Goal: Task Accomplishment & Management: Complete application form

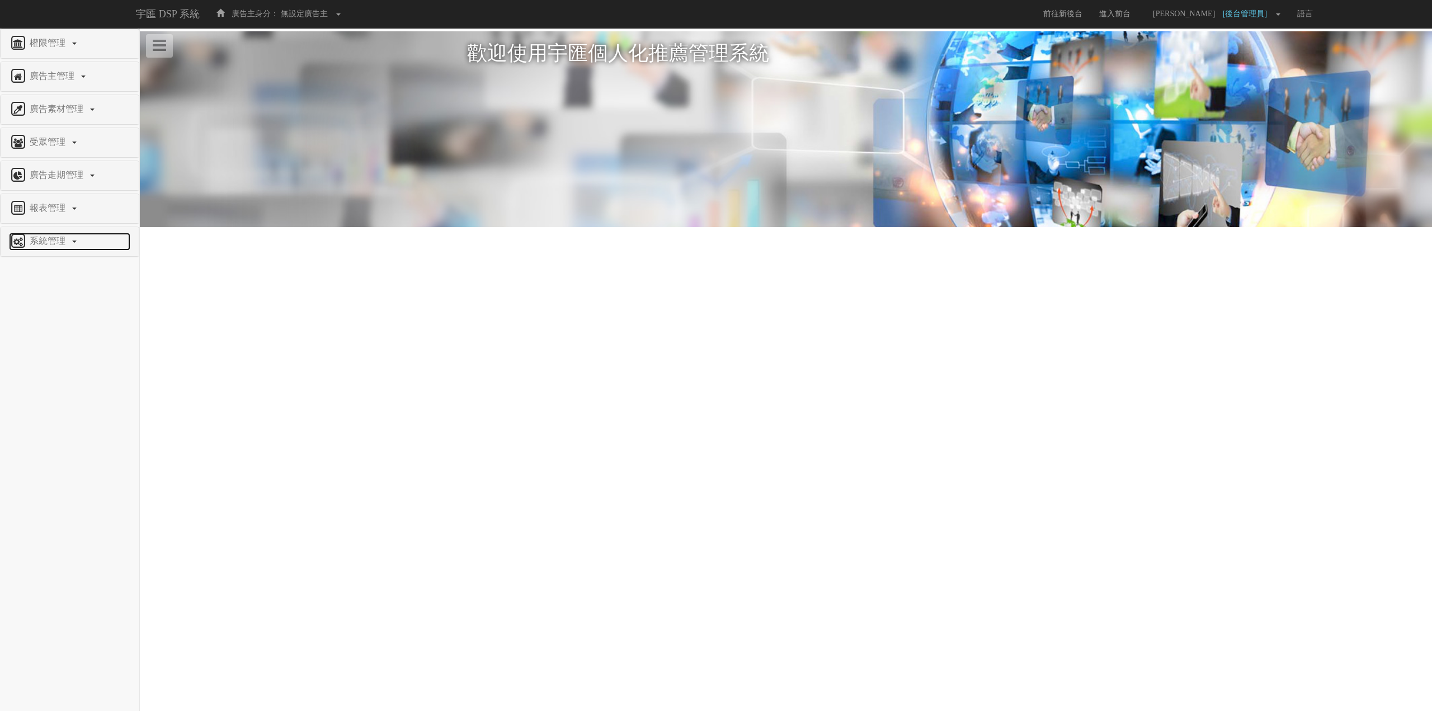
click at [41, 247] on link "系統管理" at bounding box center [69, 242] width 121 height 18
click at [41, 384] on span "廣告驗證設定" at bounding box center [36, 382] width 55 height 8
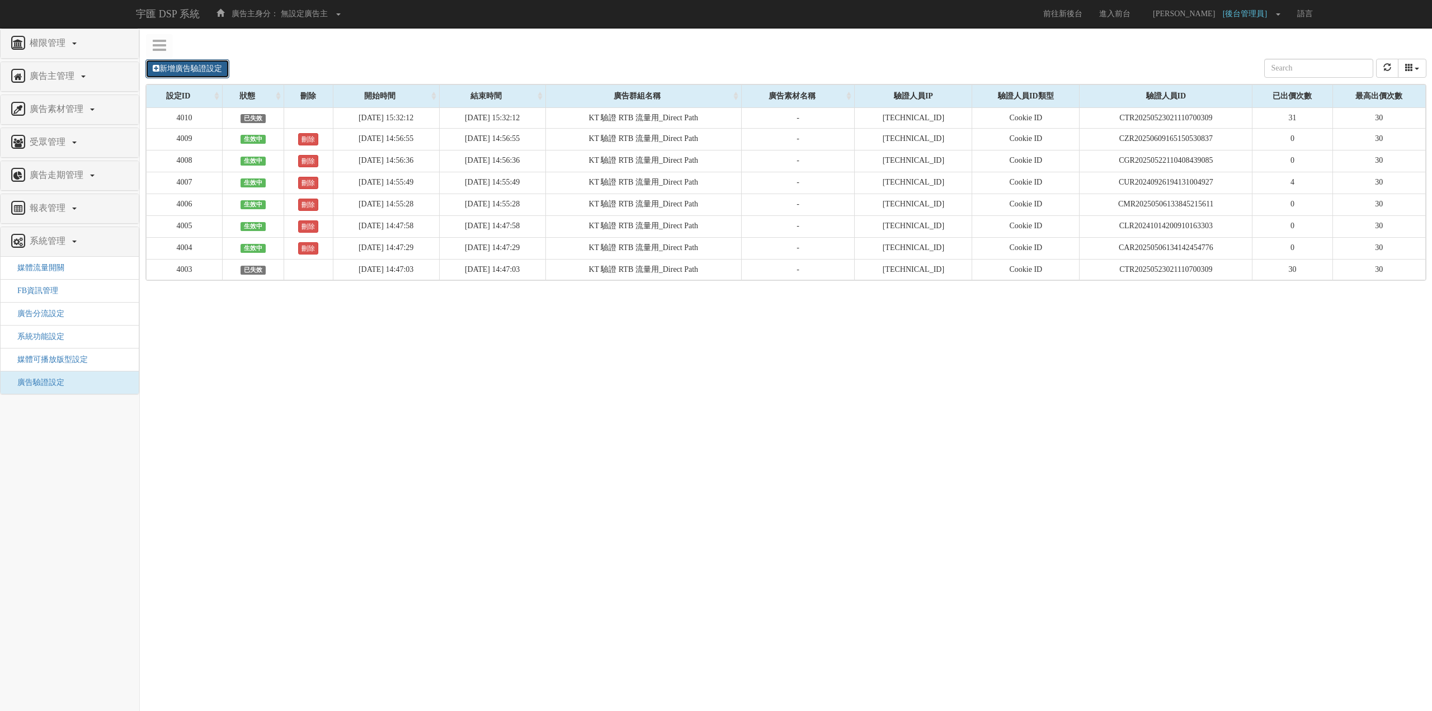
click at [211, 71] on link "新增廣告驗證設定" at bounding box center [187, 68] width 84 height 19
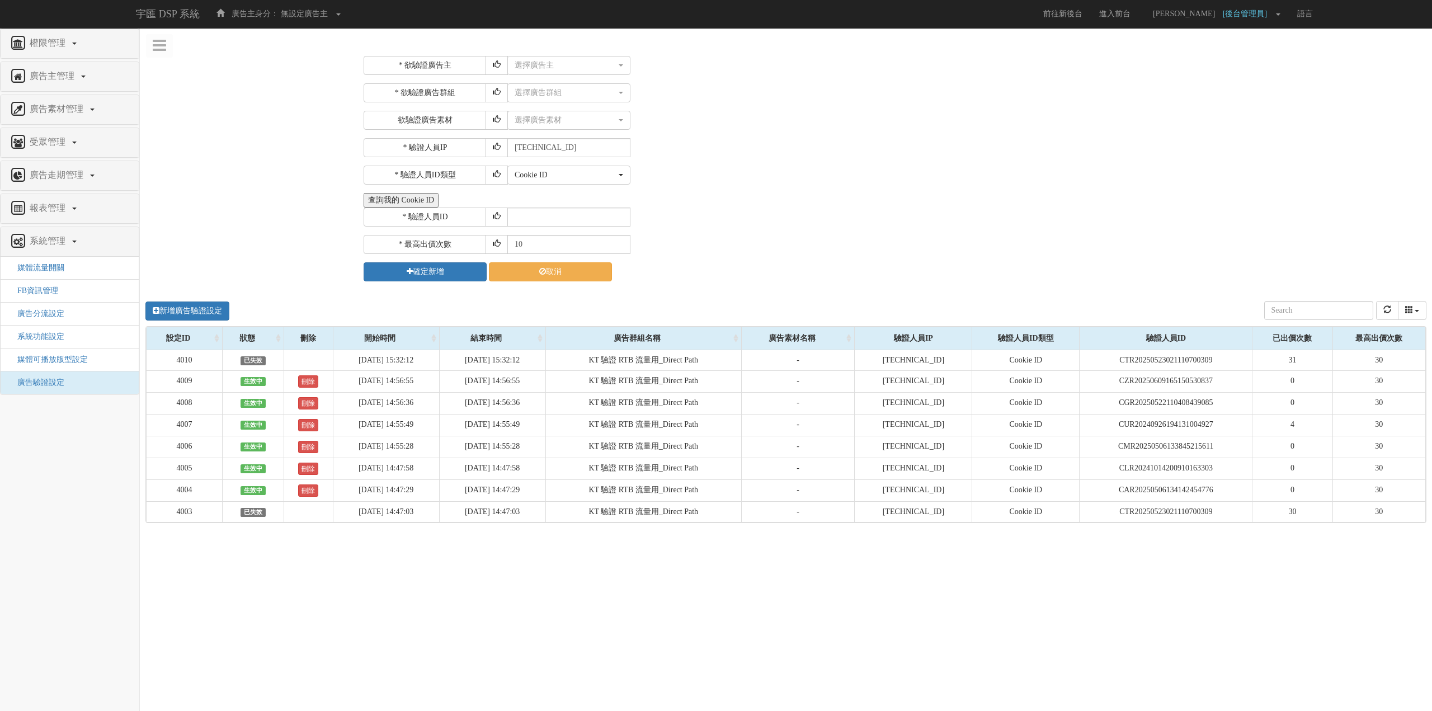
click at [561, 194] on div "查詢我的 Cookie ID" at bounding box center [894, 200] width 1060 height 15
click at [405, 202] on button "查詢我的 Cookie ID" at bounding box center [401, 200] width 75 height 15
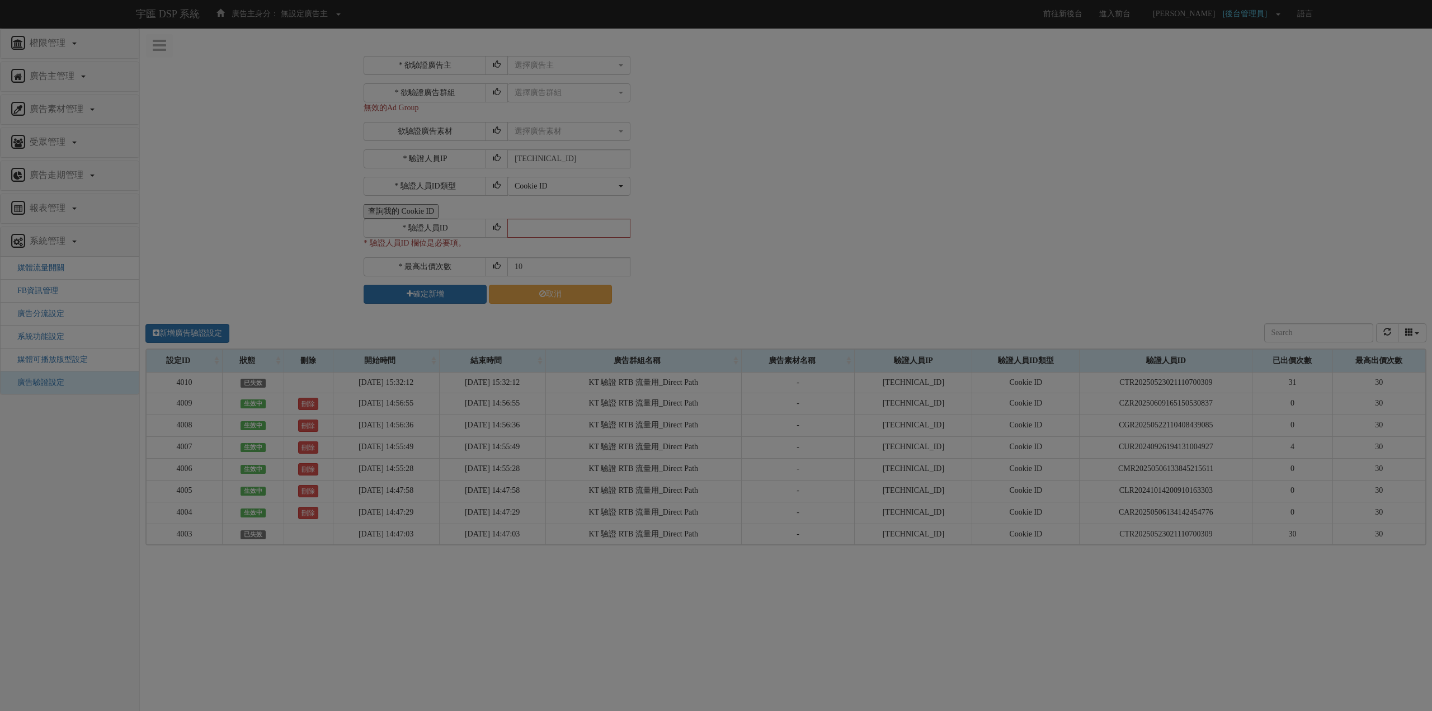
click at [560, 74] on div "Loading" at bounding box center [716, 355] width 1432 height 711
click at [571, 65] on div "Loading" at bounding box center [716, 355] width 1432 height 711
click at [692, 64] on div "Loading" at bounding box center [716, 355] width 1432 height 711
click at [742, 64] on div "Loading" at bounding box center [716, 355] width 1432 height 711
click at [923, 55] on div "Loading" at bounding box center [716, 355] width 1432 height 711
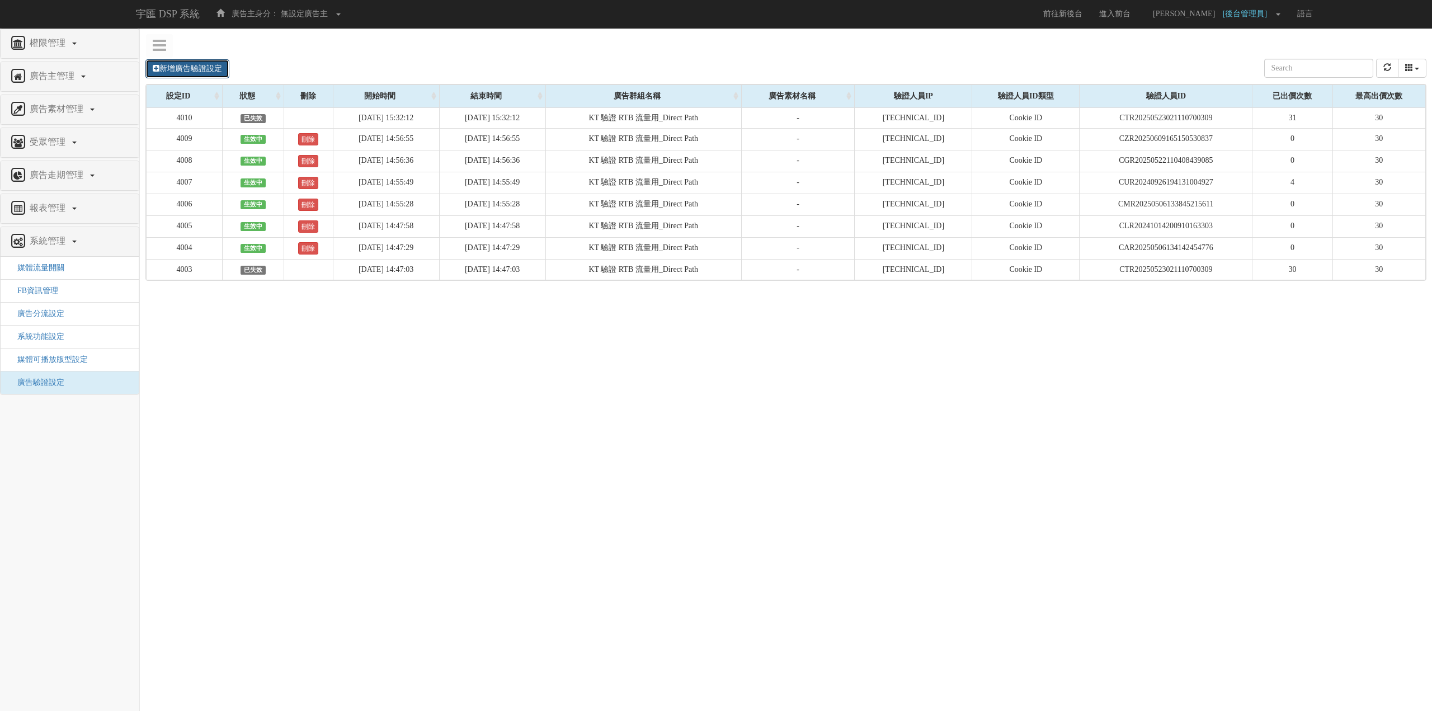
click at [173, 77] on link "新增廣告驗證設定" at bounding box center [187, 68] width 84 height 19
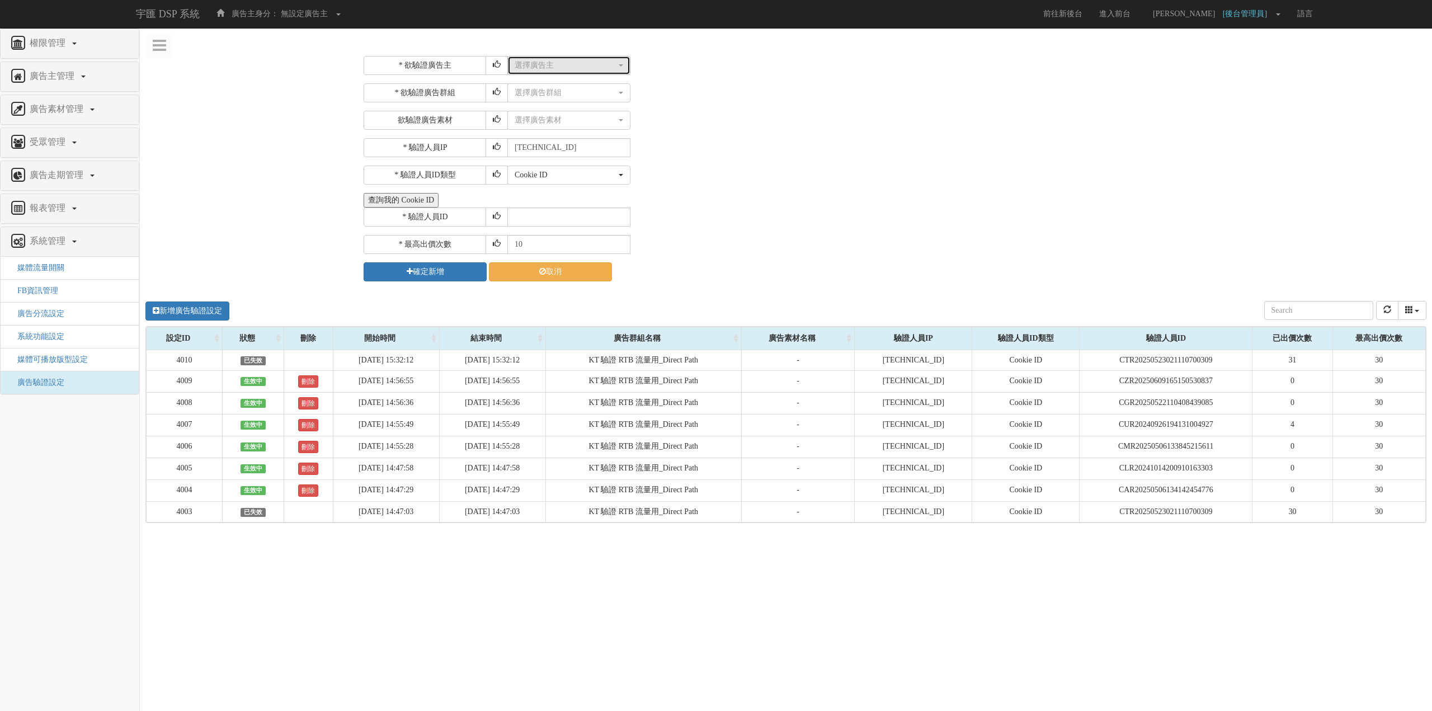
click at [516, 59] on button "選擇廣告主" at bounding box center [568, 65] width 123 height 19
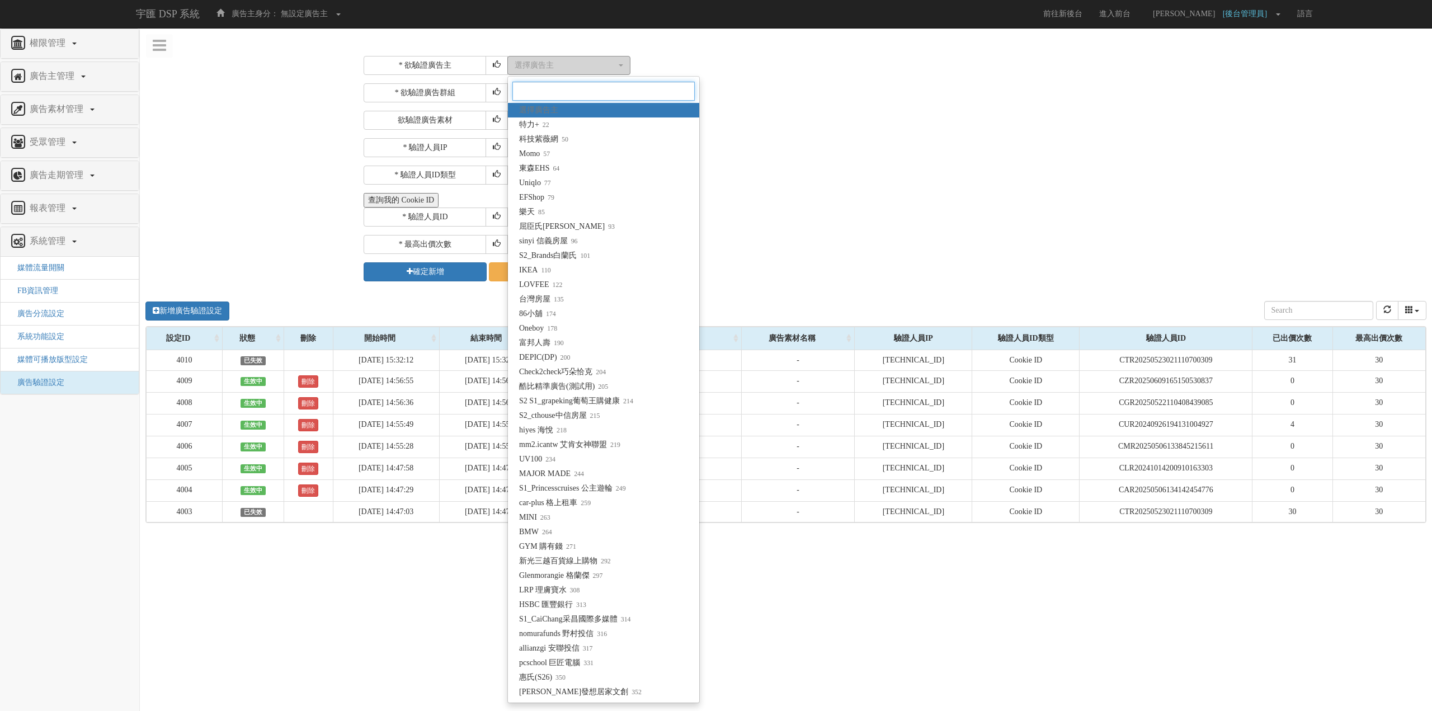
type input "ㄑ"
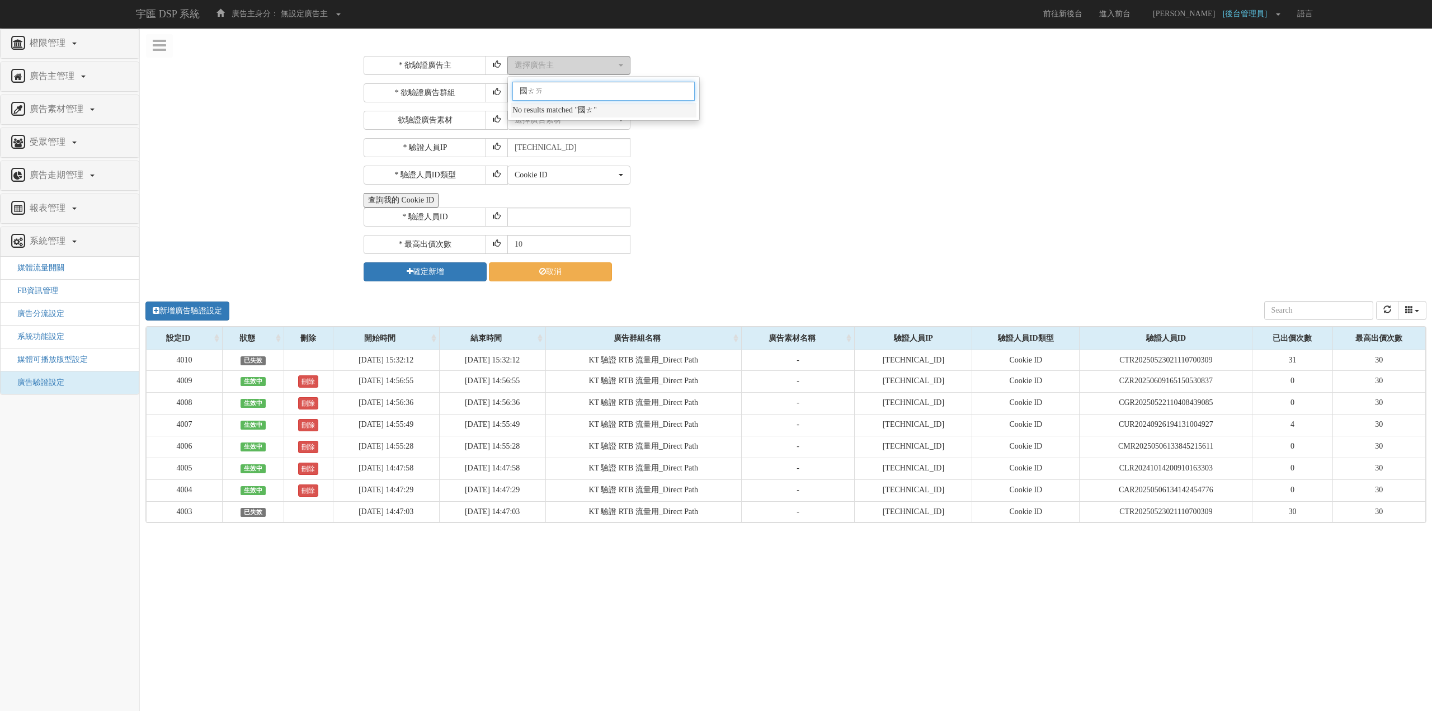
type input "國泰"
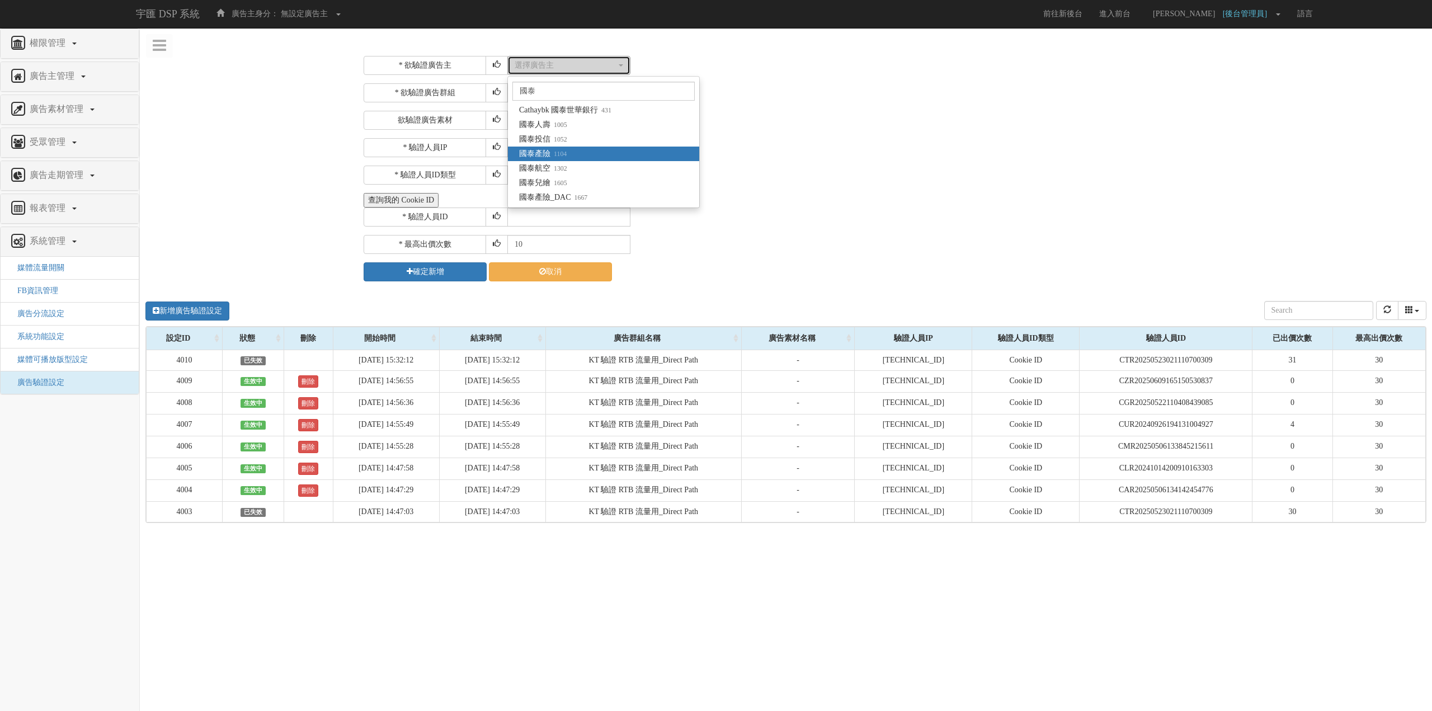
select select "1104"
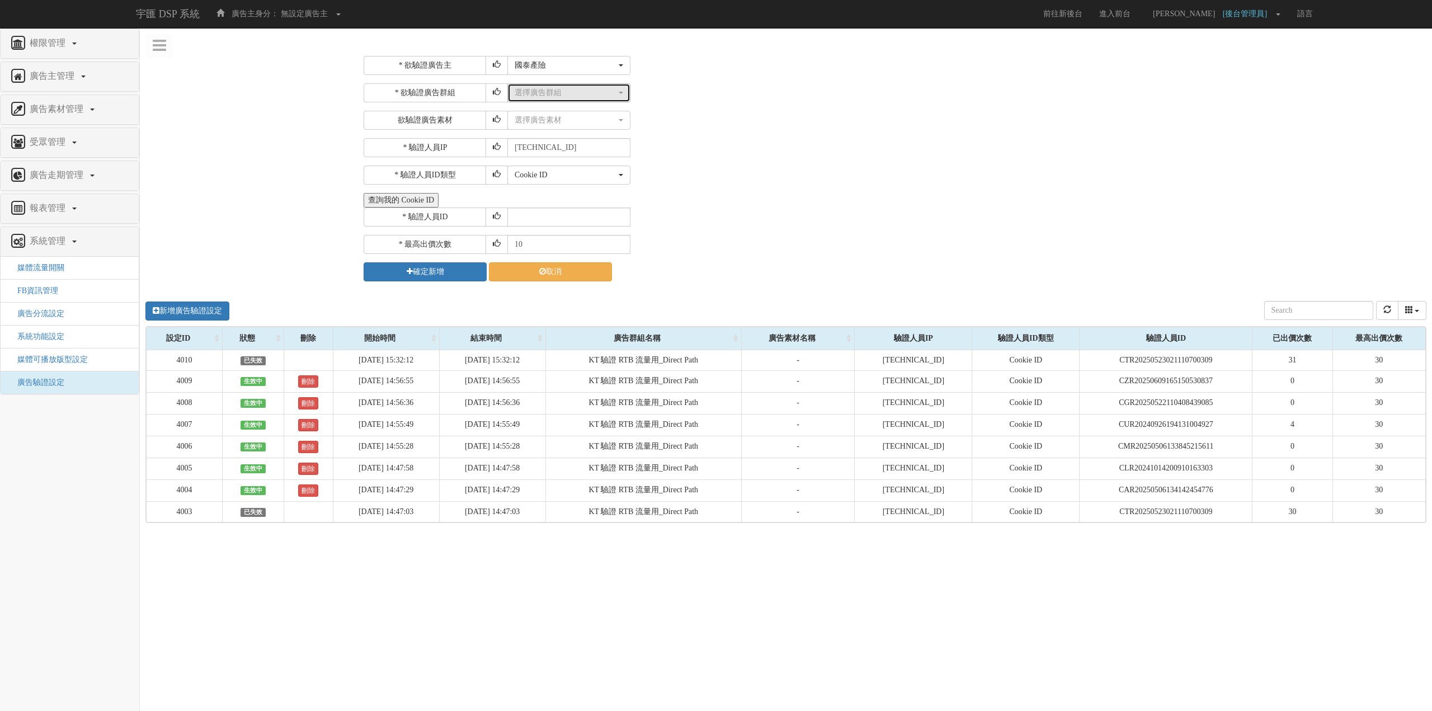
click at [556, 93] on div "選擇廣告群組" at bounding box center [566, 92] width 102 height 11
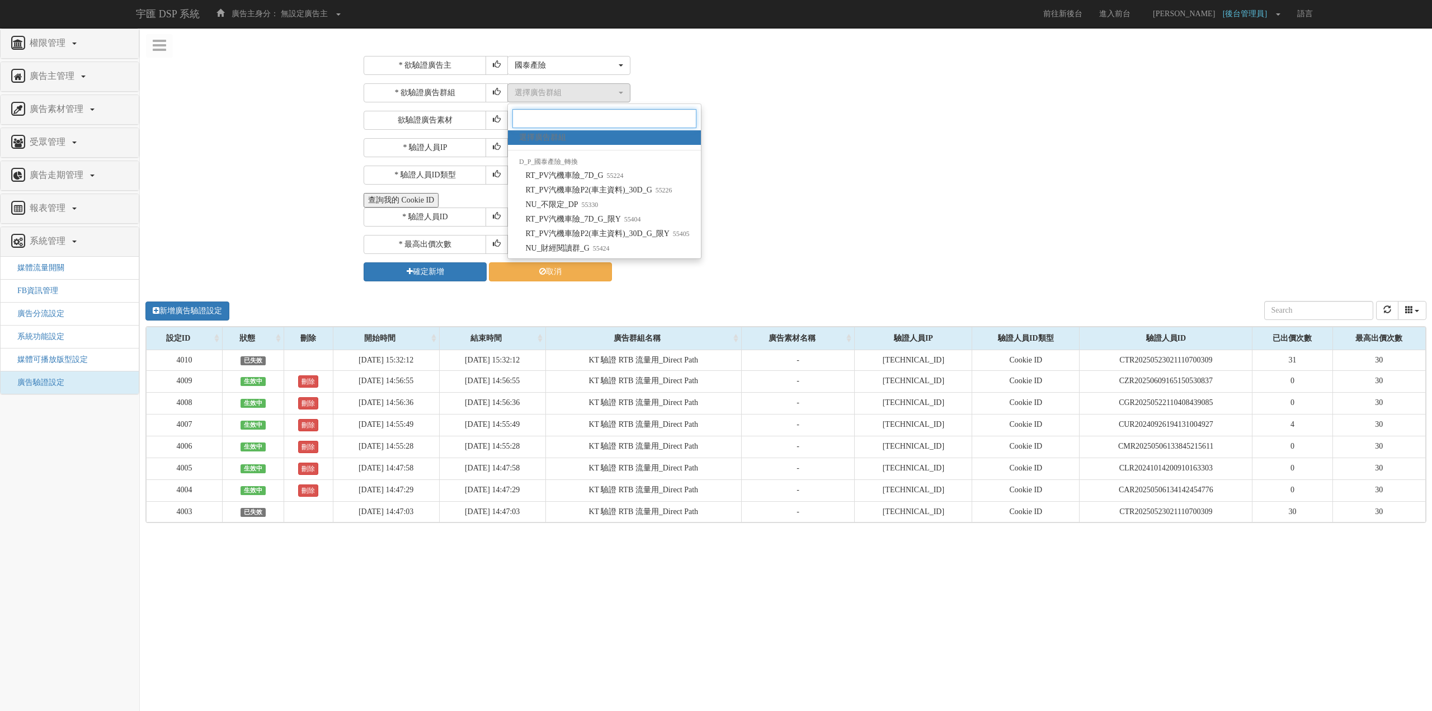
paste input "55424"
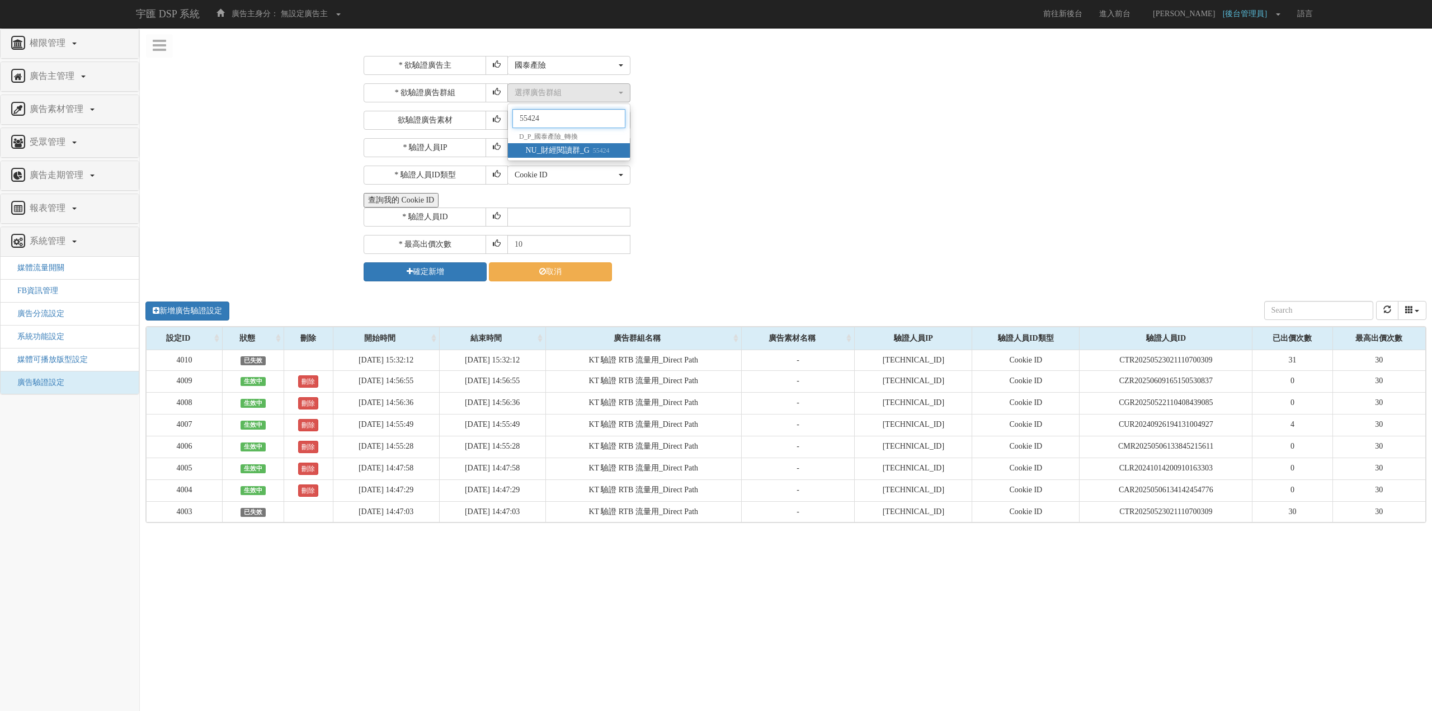
type input "55424"
click at [575, 149] on span "NU_財經閱讀群_G 55424" at bounding box center [568, 150] width 84 height 11
select select "55424"
click at [682, 130] on div "* 欲驗證廣告主 選擇廣告主 特力+ 科技紫薇網 Momo 東森EHS Uniqlo EFShop 樂天 屈臣氏[PERSON_NAME] sinyi 信義房…" at bounding box center [894, 168] width 1060 height 225
click at [545, 218] on input "text" at bounding box center [568, 217] width 123 height 19
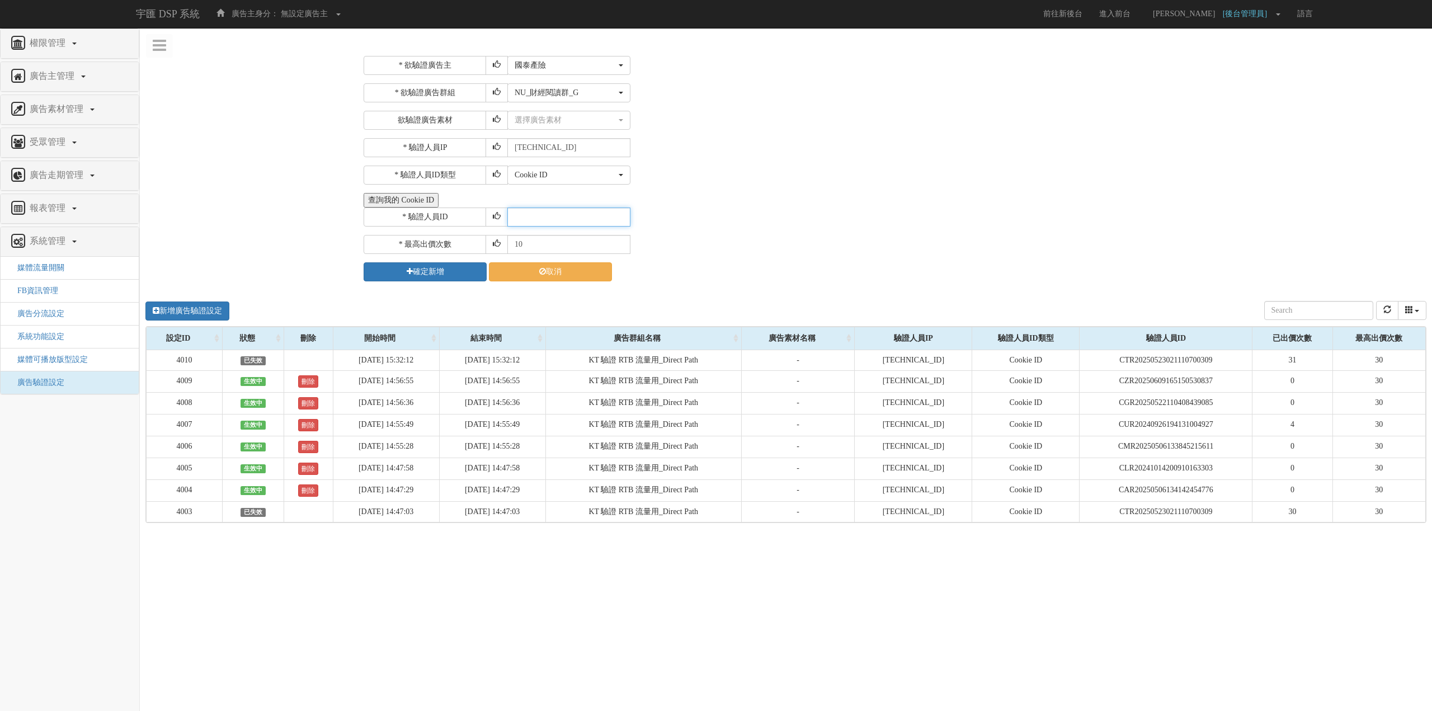
paste input "CGR20230804224606988797"
type input "CGR20230804224606988797"
click at [715, 217] on div "* 驗證人員ID CGR20230804224606988797" at bounding box center [894, 217] width 1060 height 19
drag, startPoint x: 581, startPoint y: 246, endPoint x: 423, endPoint y: 247, distance: 157.8
click at [423, 247] on div "* 最高出價次數 10" at bounding box center [894, 244] width 1060 height 19
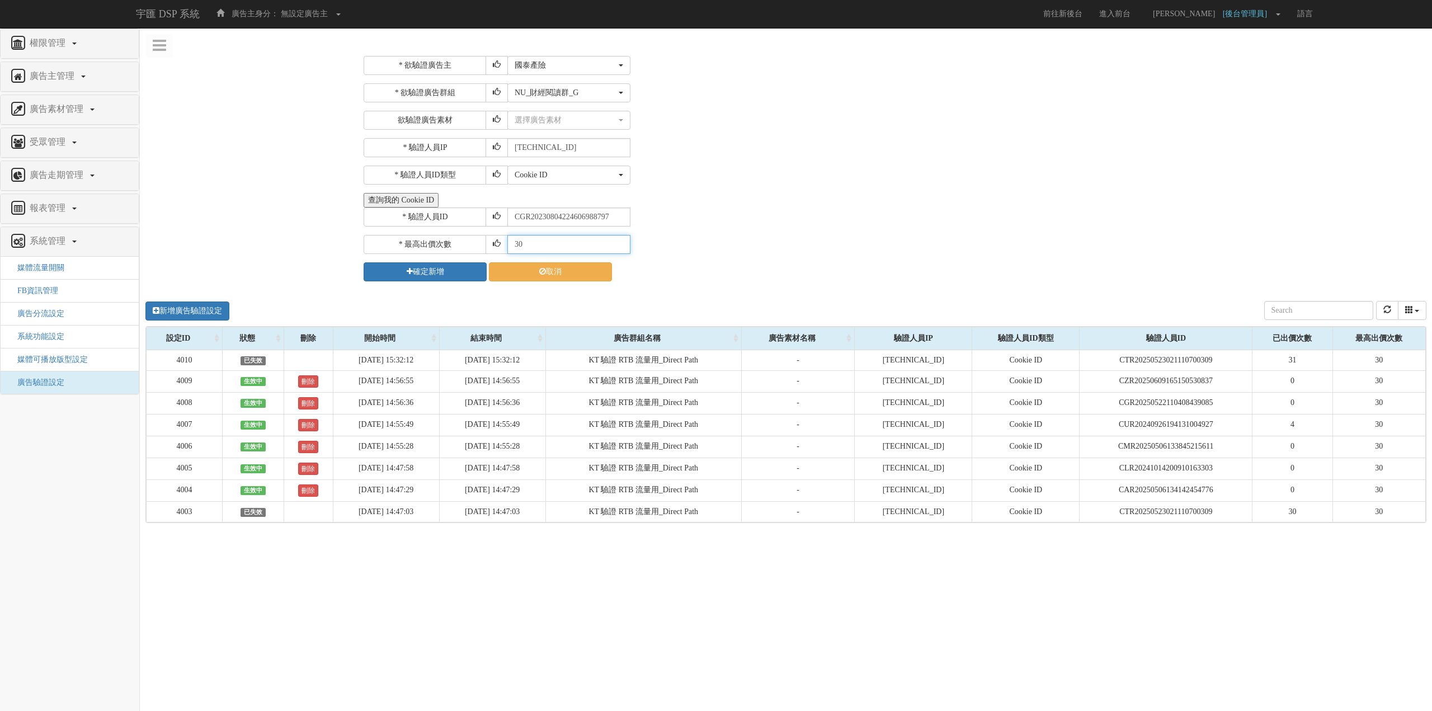
type input "30"
click at [696, 131] on div "* 欲驗證廣告主 選擇廣告主 特力+ 科技紫薇網 Momo 東森EHS Uniqlo EFShop 樂天 屈臣氏[PERSON_NAME] sinyi 信義房…" at bounding box center [894, 168] width 1060 height 225
click at [407, 272] on icon "submit" at bounding box center [410, 271] width 6 height 8
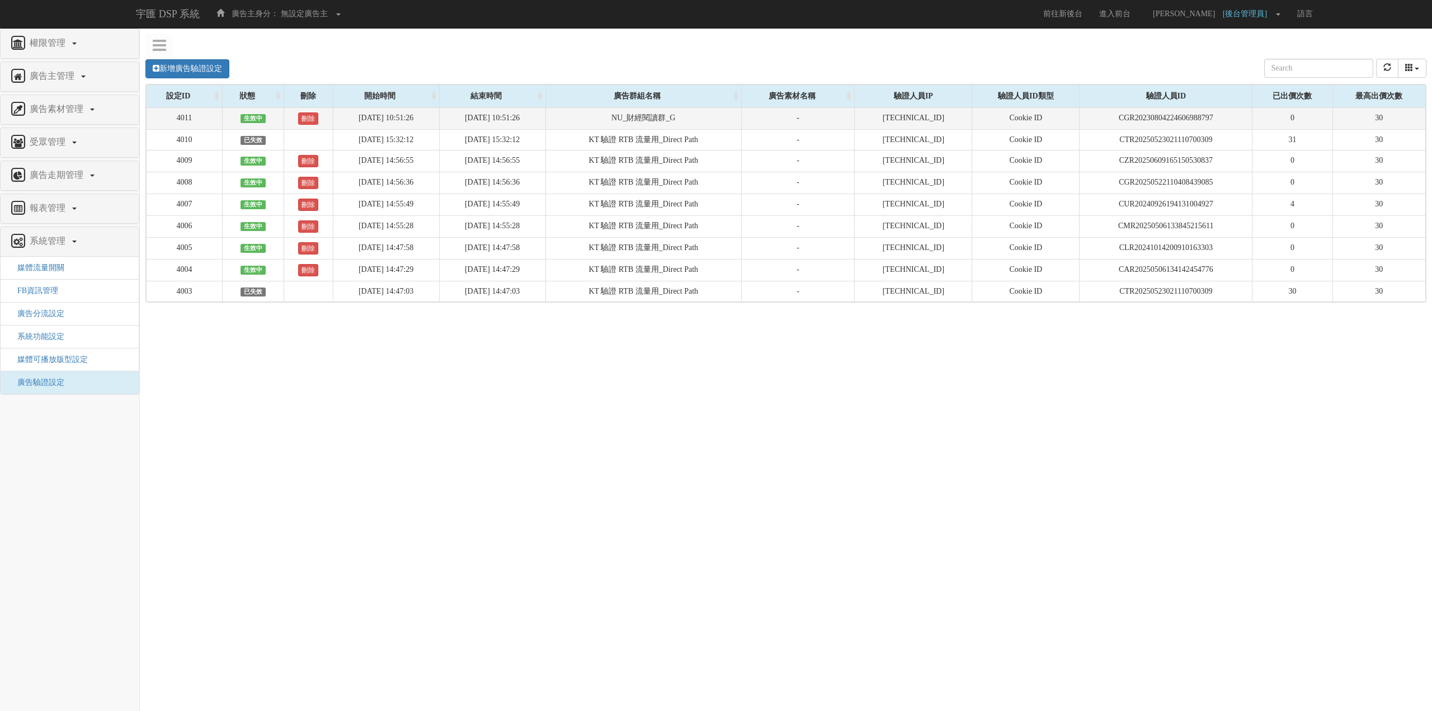
click at [1178, 119] on td "CGR20230804224606988797" at bounding box center [1166, 118] width 173 height 22
copy td "CGR20230804224606988797"
click at [1385, 71] on icon "refresh" at bounding box center [1387, 67] width 8 height 8
click at [1246, 129] on td "CGR20230804224606988797" at bounding box center [1166, 118] width 173 height 22
